Goal: Check status: Check status

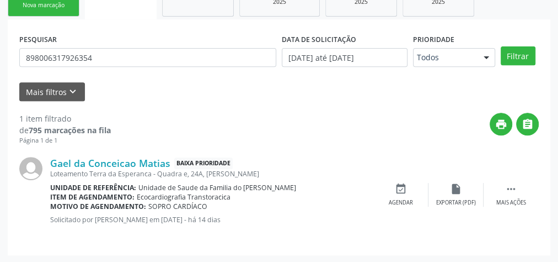
scroll to position [157, 0]
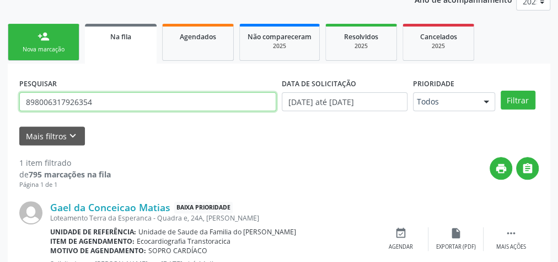
drag, startPoint x: 111, startPoint y: 95, endPoint x: 0, endPoint y: 97, distance: 110.9
click at [0, 96] on div "Acompanhamento Acompanhe a situação das marcações correntes e finalizadas Relat…" at bounding box center [279, 112] width 558 height 387
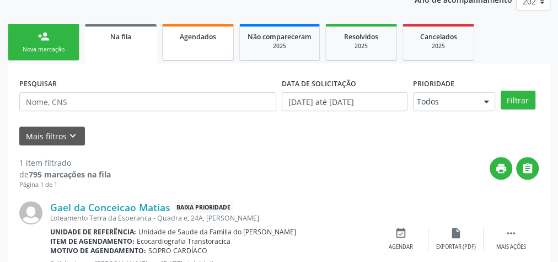
click at [195, 37] on span "Agendados" at bounding box center [198, 36] width 36 height 9
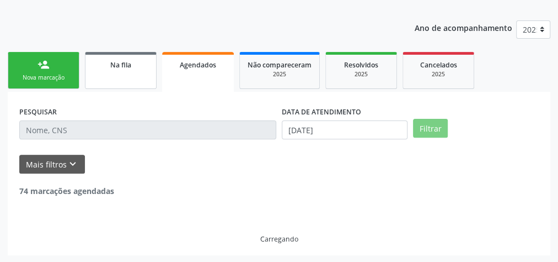
click at [119, 79] on link "Na fila" at bounding box center [121, 70] width 72 height 37
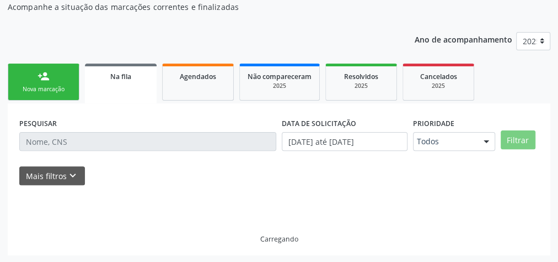
scroll to position [129, 0]
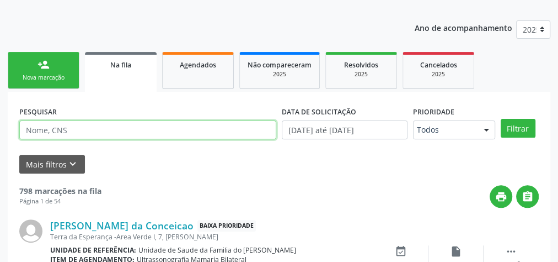
click at [90, 129] on input "text" at bounding box center [147, 129] width 257 height 19
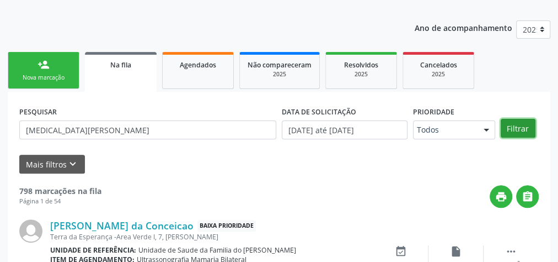
click at [512, 129] on button "Filtrar" at bounding box center [518, 128] width 35 height 19
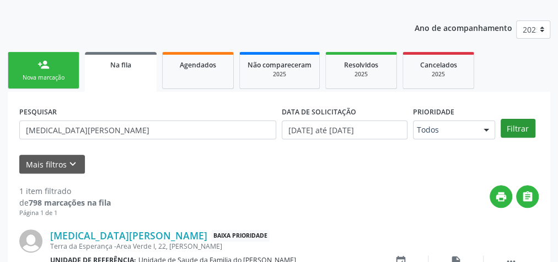
scroll to position [201, 0]
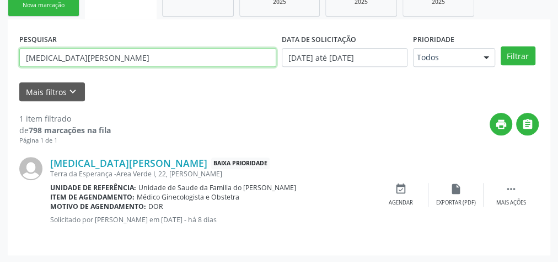
click at [155, 60] on input "[MEDICAL_DATA][PERSON_NAME]" at bounding box center [147, 57] width 257 height 19
drag, startPoint x: 130, startPoint y: 57, endPoint x: 17, endPoint y: 56, distance: 113.1
click at [17, 56] on div "PESQUISAR [MEDICAL_DATA][PERSON_NAME]" at bounding box center [148, 52] width 263 height 43
type input "deyse"
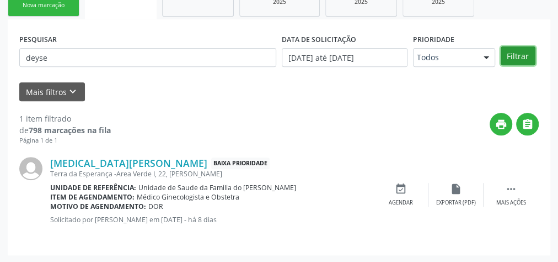
click at [518, 57] on button "Filtrar" at bounding box center [518, 55] width 35 height 19
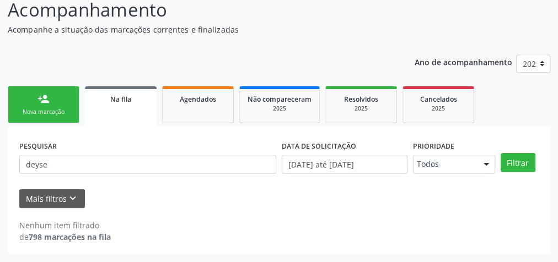
scroll to position [93, 0]
